Goal: Navigation & Orientation: Find specific page/section

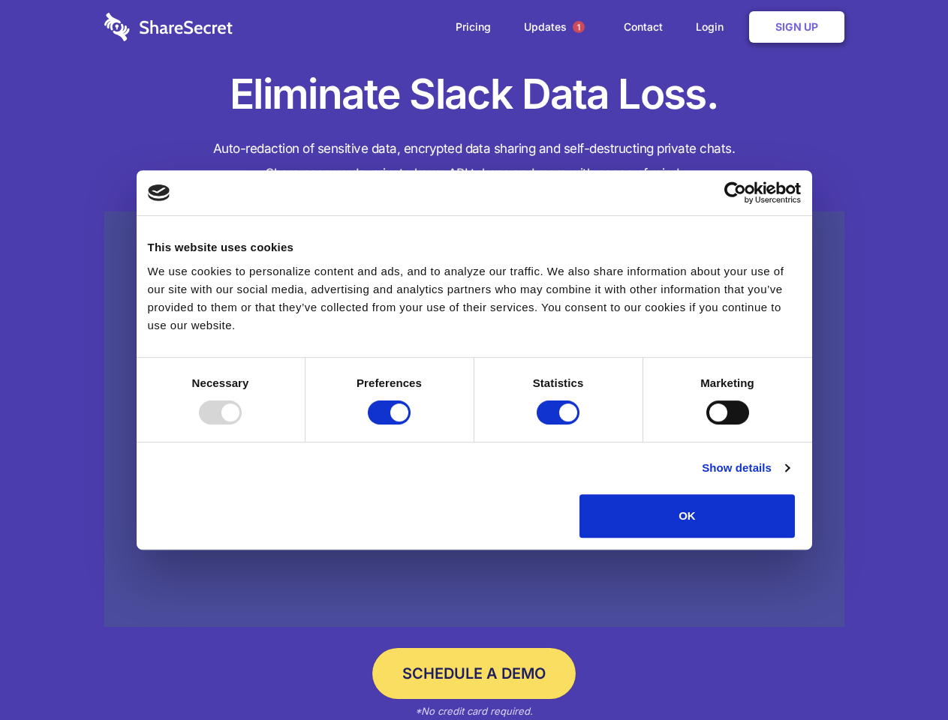
click at [242, 425] on div at bounding box center [220, 413] width 43 height 24
click at [410, 425] on input "Preferences" at bounding box center [389, 413] width 43 height 24
checkbox input "false"
click at [560, 425] on input "Statistics" at bounding box center [558, 413] width 43 height 24
checkbox input "false"
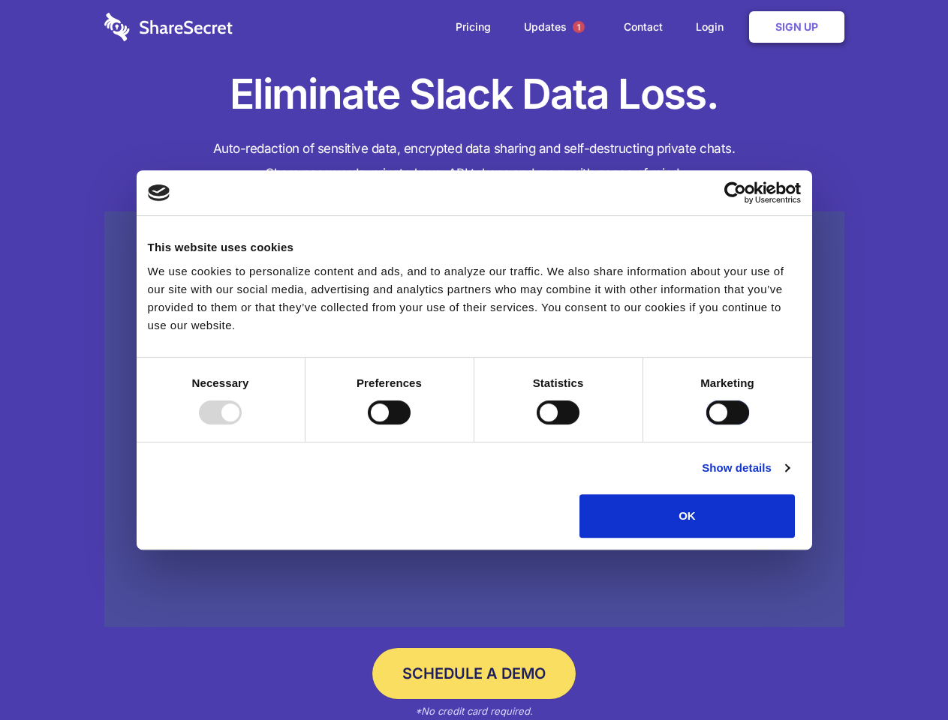
click at [706, 425] on input "Marketing" at bounding box center [727, 413] width 43 height 24
checkbox input "true"
click at [789, 477] on link "Show details" at bounding box center [745, 468] width 87 height 18
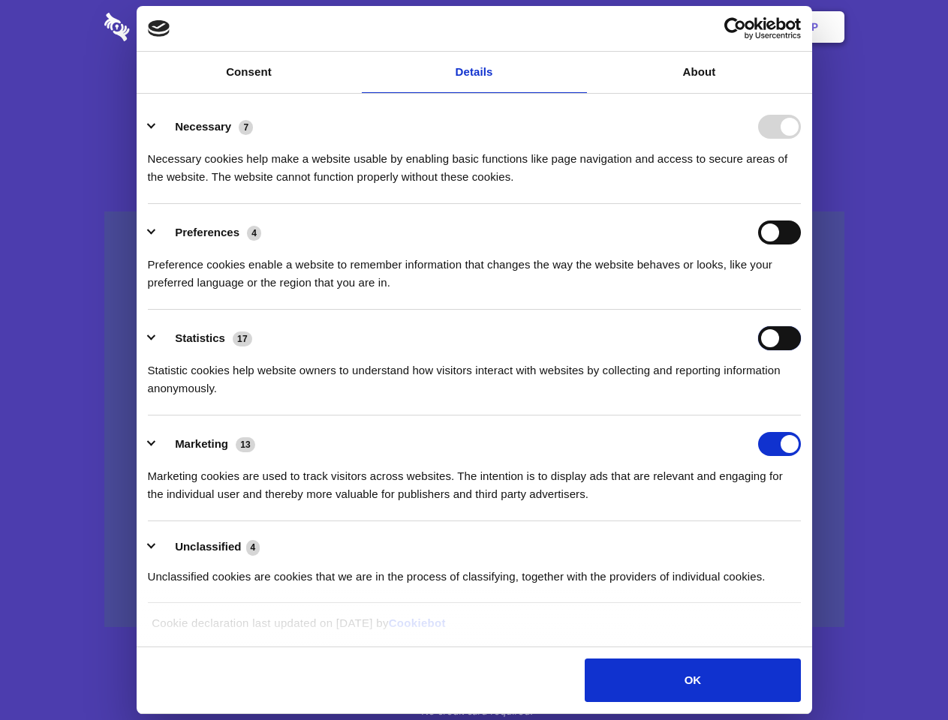
click at [801, 398] on div "Statistics 17 Statistic cookies help website owners to understand how visitors …" at bounding box center [474, 361] width 653 height 71
click at [578, 27] on span "1" at bounding box center [579, 27] width 12 height 12
